Goal: Check status: Check status

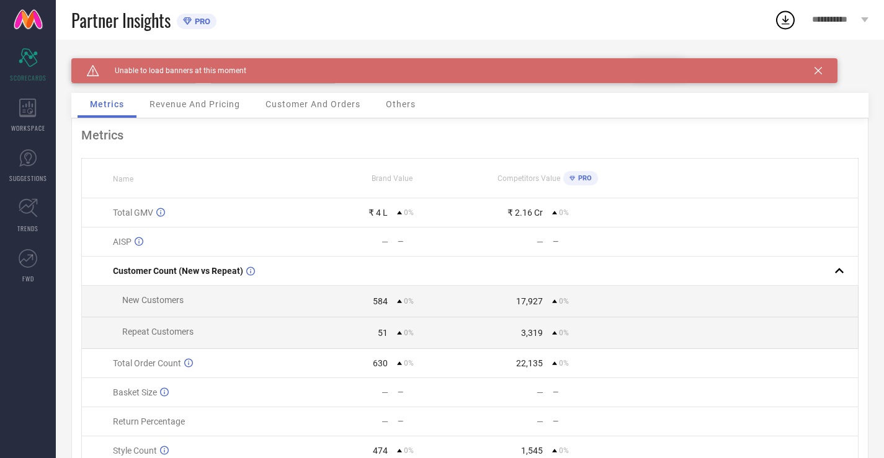
click at [166, 119] on div "Metrics Name Brand Value Competitors Value PRO Total GMV ₹ 4 L 0% ₹ 2.16 Cr 0% …" at bounding box center [469, 307] width 797 height 379
click at [178, 108] on span "Revenue And Pricing" at bounding box center [194, 104] width 91 height 10
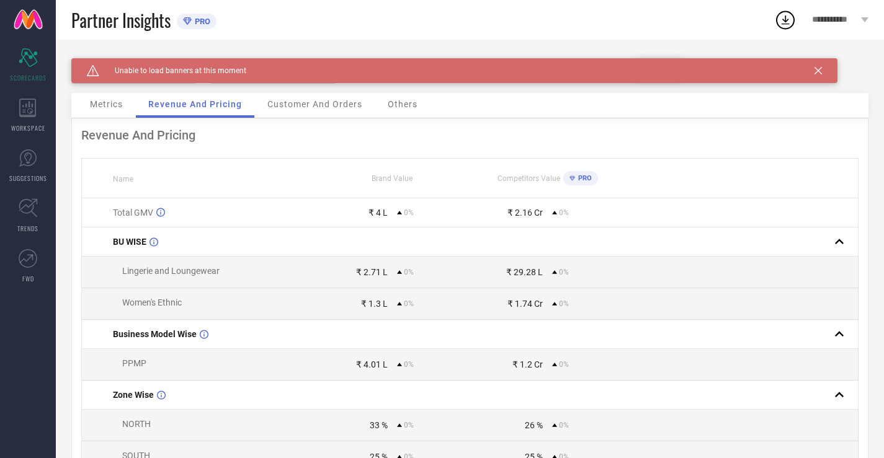
click at [122, 102] on span "Metrics" at bounding box center [106, 104] width 33 height 10
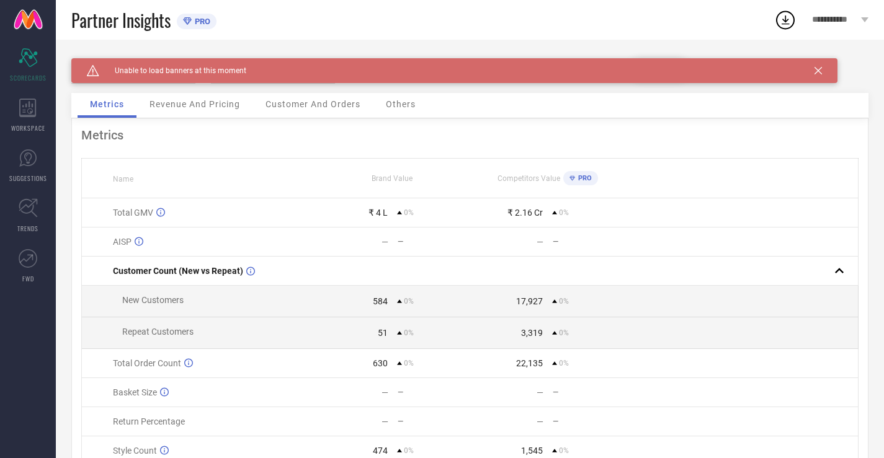
click at [824, 72] on div "Caution Created with Sketch. Unable to load banners at this moment" at bounding box center [454, 70] width 766 height 25
click at [819, 69] on icon at bounding box center [817, 70] width 7 height 7
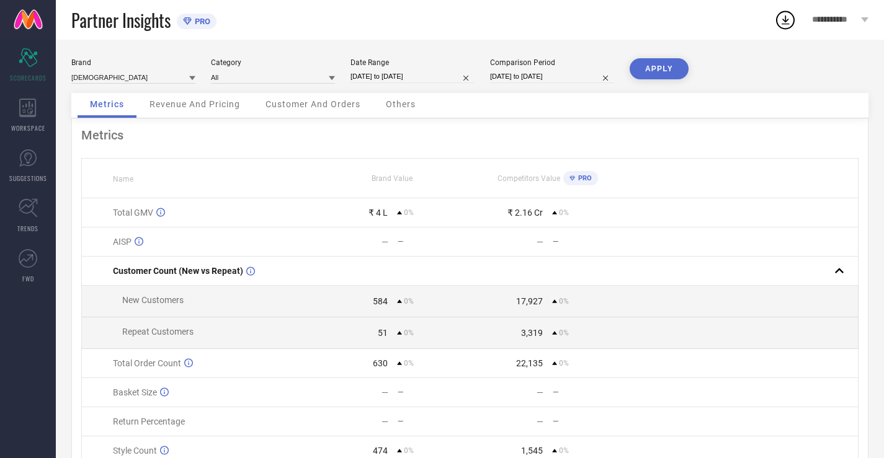
select select "8"
select select "2025"
select select "9"
select select "2025"
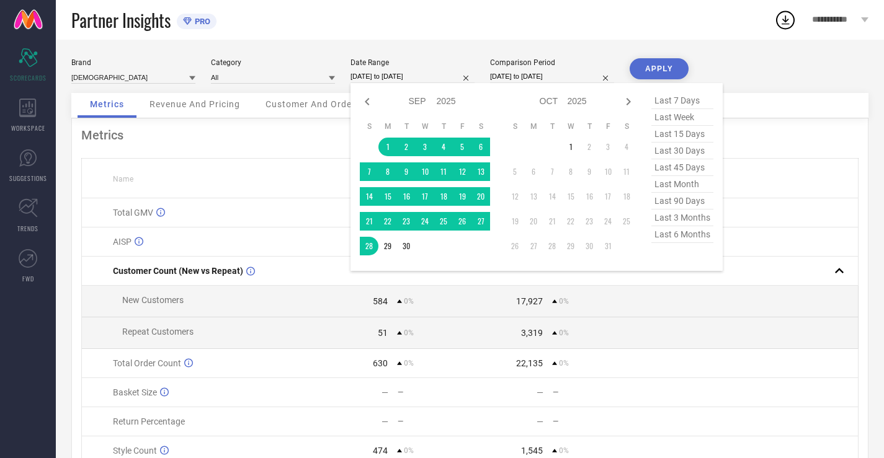
click at [437, 74] on input "[DATE] to [DATE]" at bounding box center [412, 76] width 124 height 13
click at [688, 149] on span "last 30 days" at bounding box center [682, 151] width 62 height 17
type input "[DATE] to [DATE]"
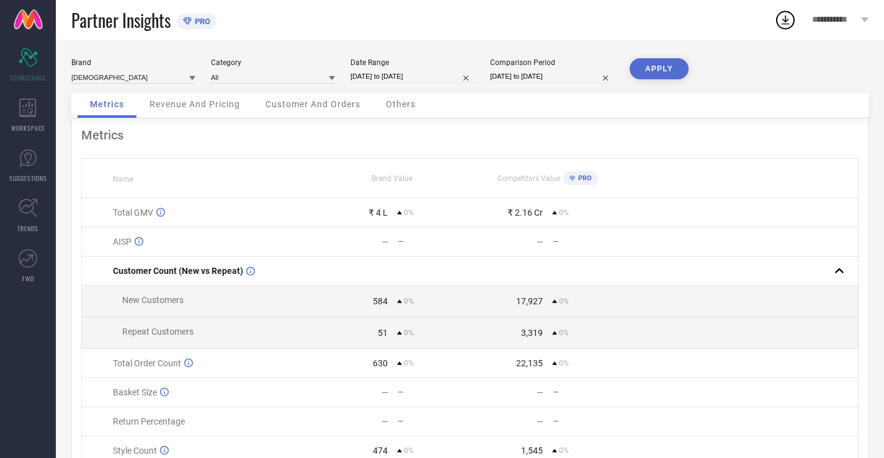
click at [567, 76] on input "[DATE] to [DATE]" at bounding box center [552, 76] width 124 height 13
select select "8"
select select "2025"
select select "9"
select select "2025"
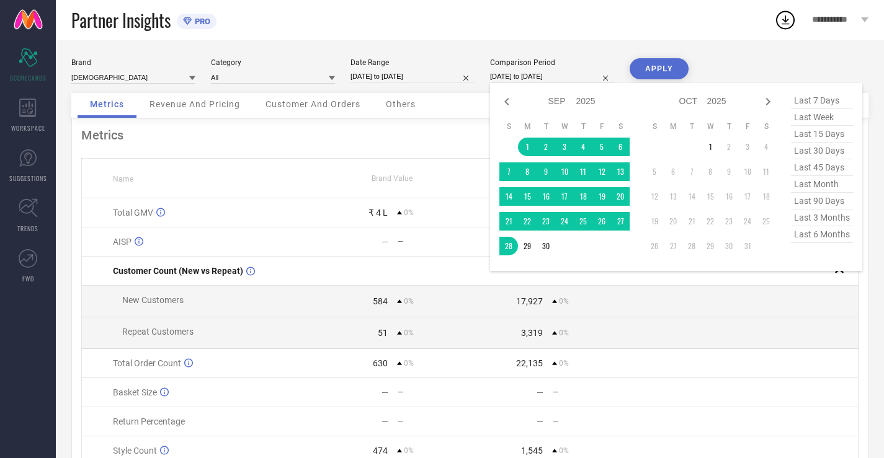
click at [809, 151] on span "last 30 days" at bounding box center [822, 151] width 62 height 17
type input "[DATE] to [DATE]"
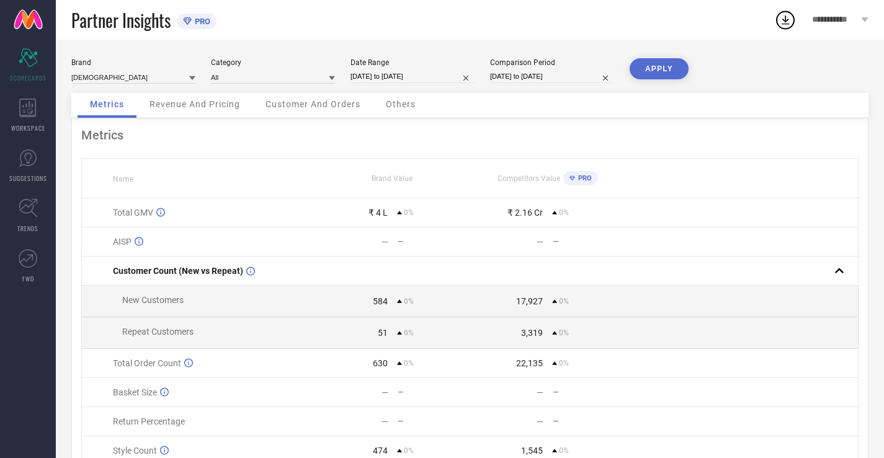
click at [652, 73] on button "APPLY" at bounding box center [659, 68] width 59 height 21
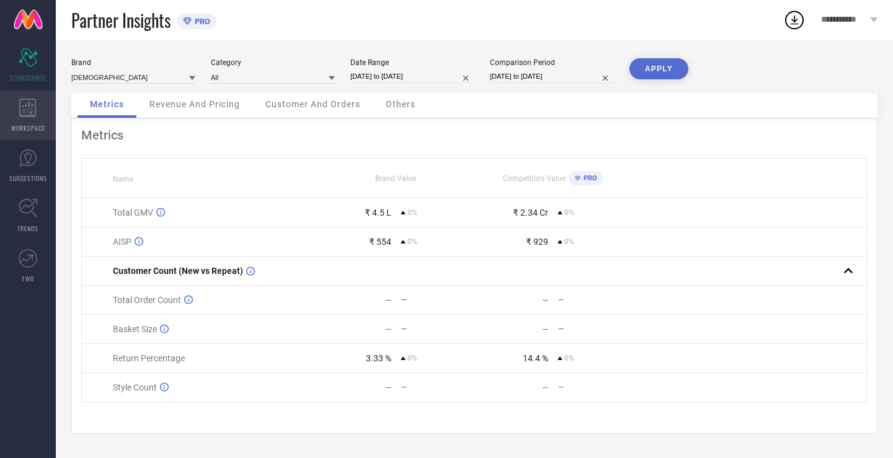
click at [14, 120] on div "WORKSPACE" at bounding box center [28, 116] width 56 height 50
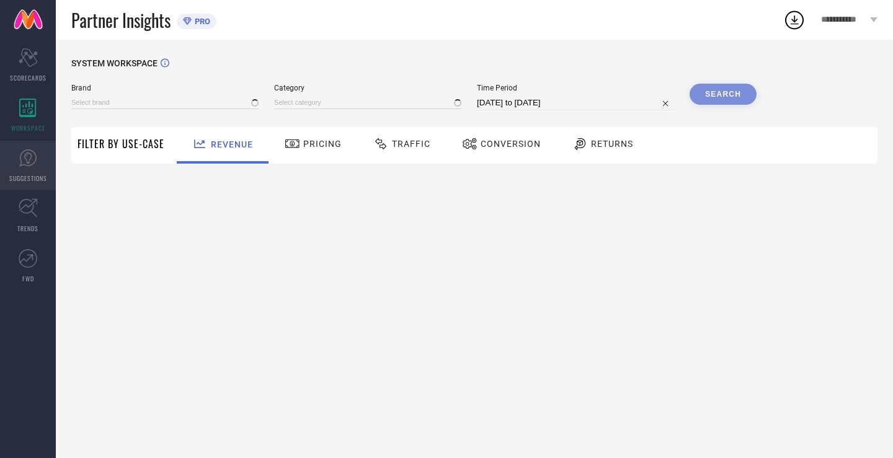
click at [29, 159] on icon at bounding box center [28, 158] width 19 height 19
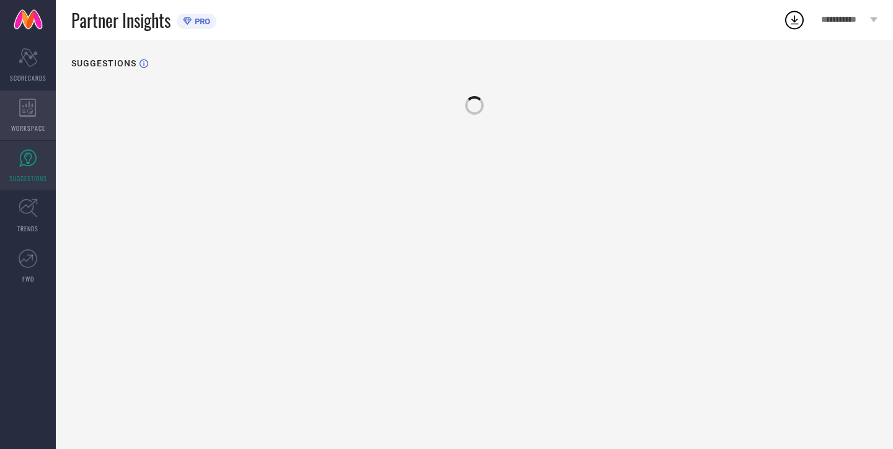
click at [49, 109] on div "WORKSPACE" at bounding box center [28, 116] width 56 height 50
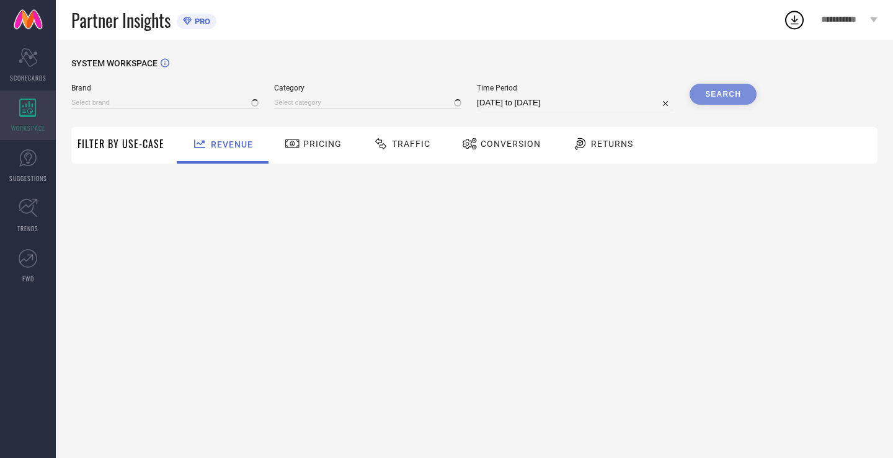
type input "[DEMOGRAPHIC_DATA]"
type input "All"
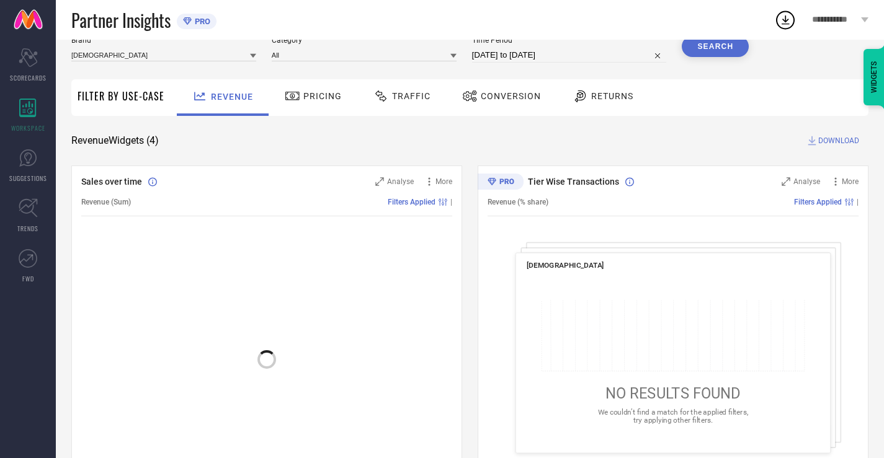
scroll to position [62, 0]
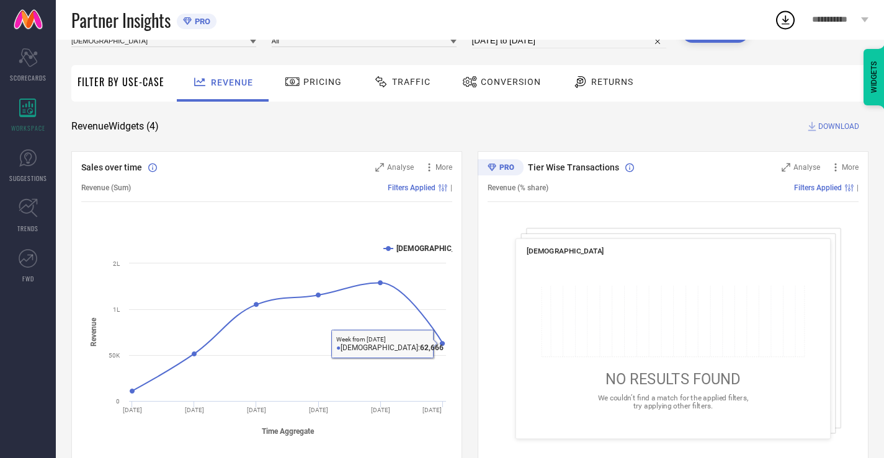
click at [335, 78] on span "Pricing" at bounding box center [322, 82] width 38 height 10
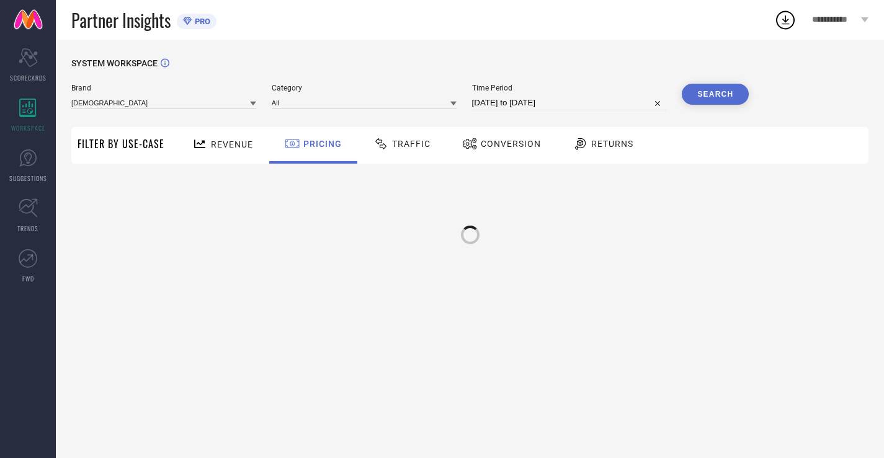
scroll to position [0, 0]
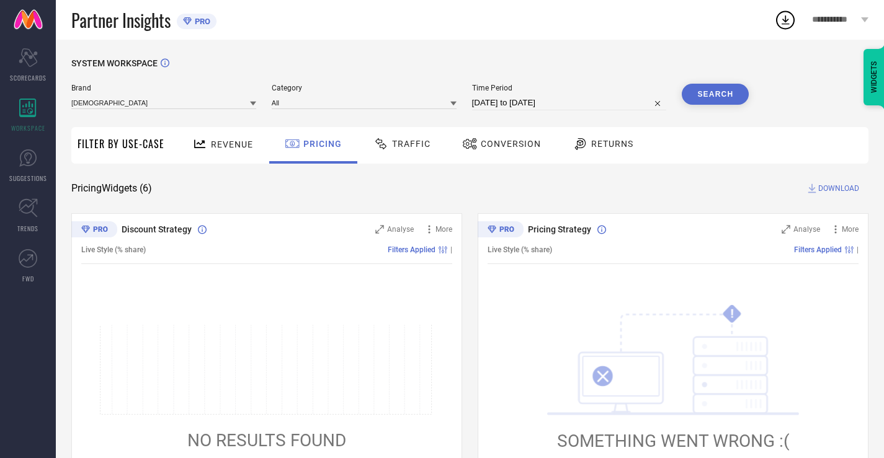
click at [413, 137] on div "Traffic" at bounding box center [401, 143] width 63 height 21
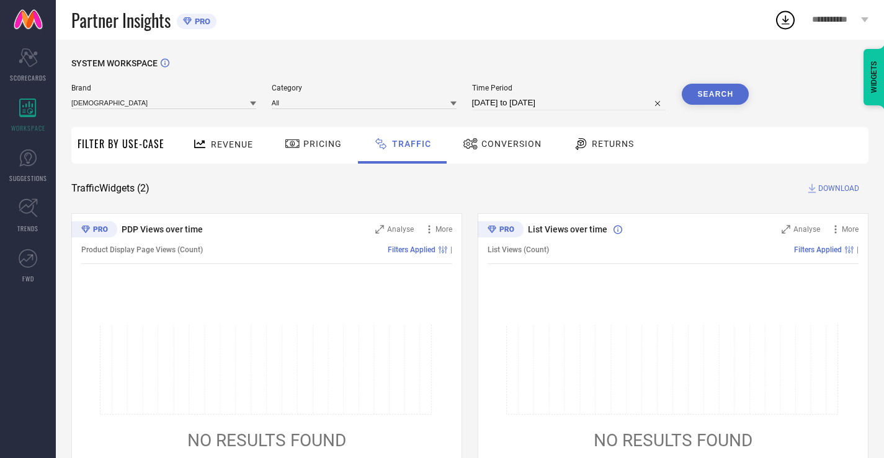
click at [460, 140] on div "Conversion" at bounding box center [502, 143] width 85 height 21
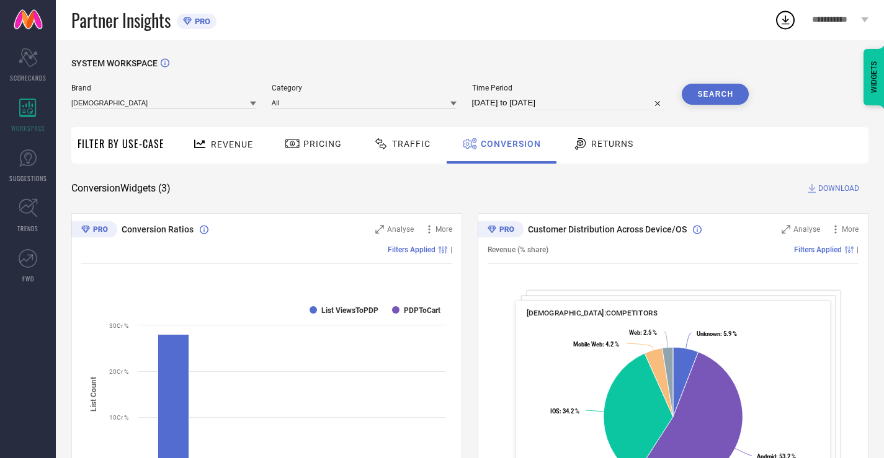
click at [592, 145] on span "Returns" at bounding box center [612, 144] width 42 height 10
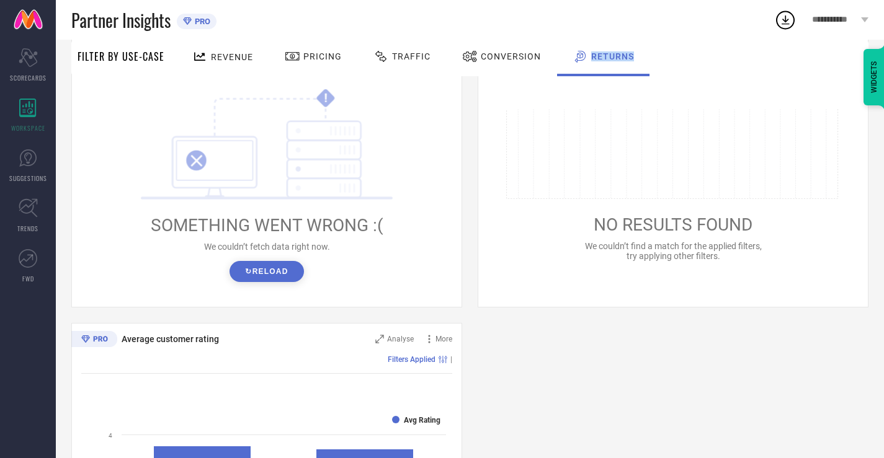
scroll to position [612, 0]
